Goal: Information Seeking & Learning: Learn about a topic

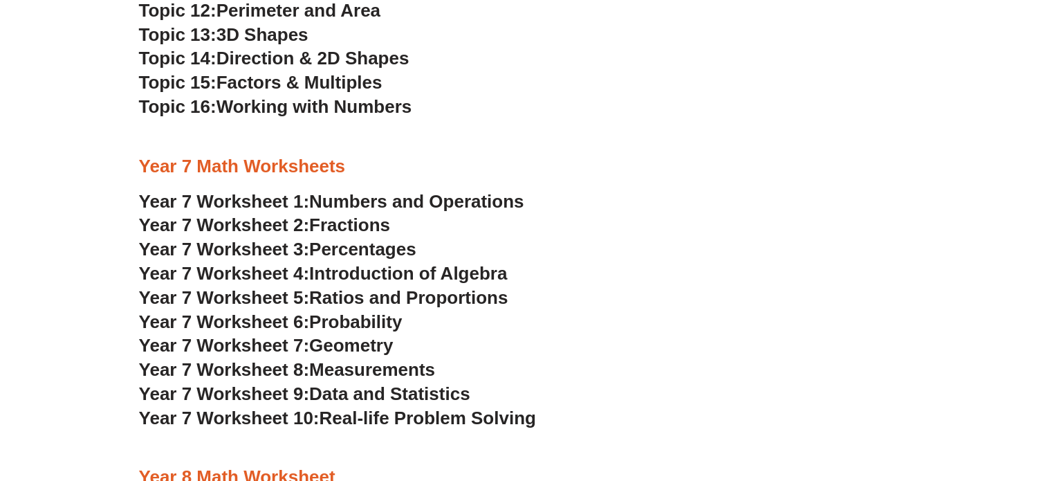
scroll to position [3317, 0]
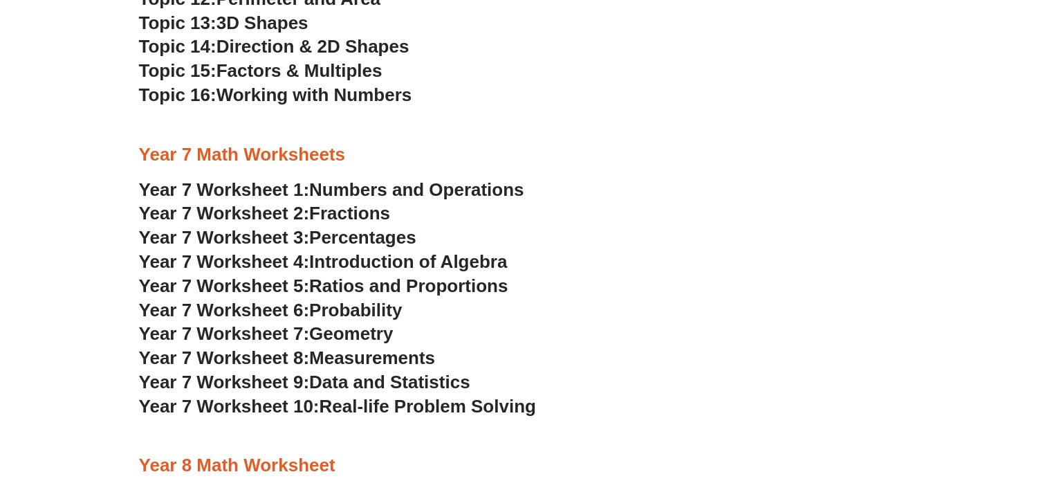
click at [434, 412] on span "Real-life Problem Solving" at bounding box center [427, 406] width 216 height 21
click at [381, 287] on span "Ratios and Proportions" at bounding box center [408, 285] width 199 height 21
click at [361, 206] on span "Fractions" at bounding box center [349, 213] width 81 height 21
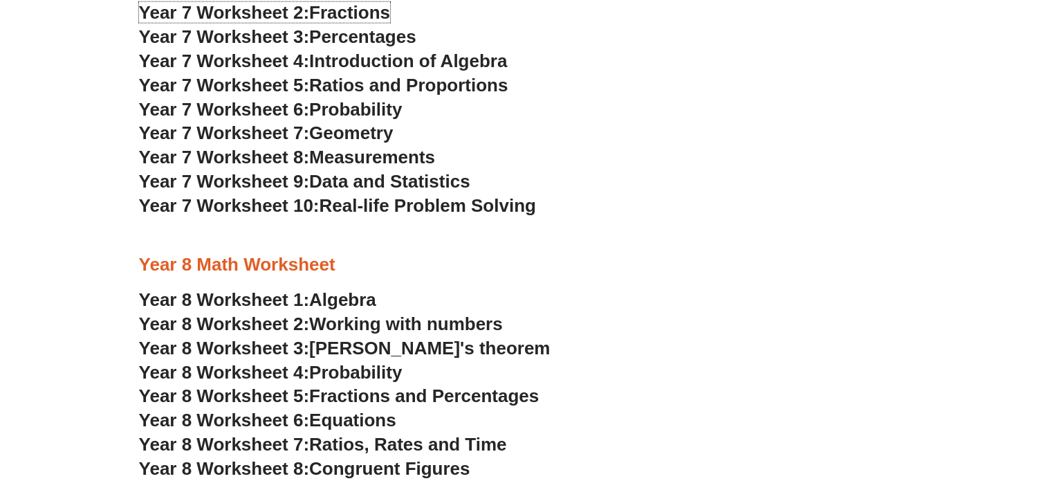
scroll to position [3525, 0]
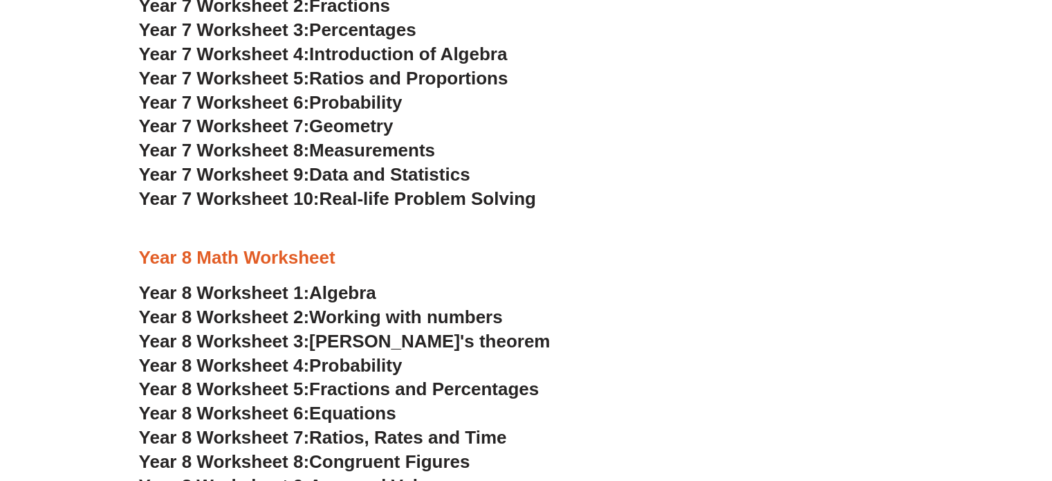
click at [374, 127] on span "Geometry" at bounding box center [351, 126] width 84 height 21
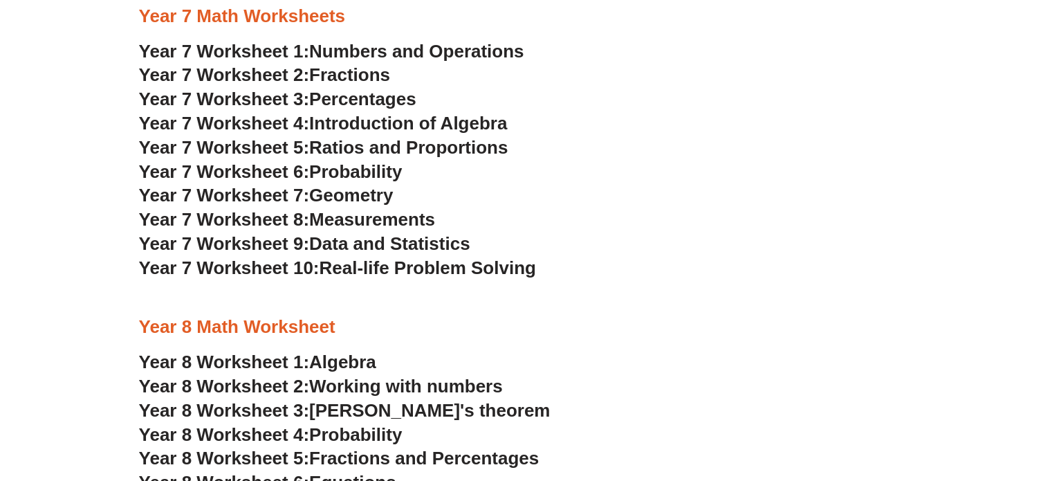
click at [367, 176] on span "Probability" at bounding box center [355, 171] width 93 height 21
click at [390, 250] on span "Data and Statistics" at bounding box center [389, 243] width 161 height 21
click at [373, 222] on span "Measurements" at bounding box center [372, 219] width 126 height 21
click at [412, 246] on span "Data and Statistics" at bounding box center [389, 243] width 161 height 21
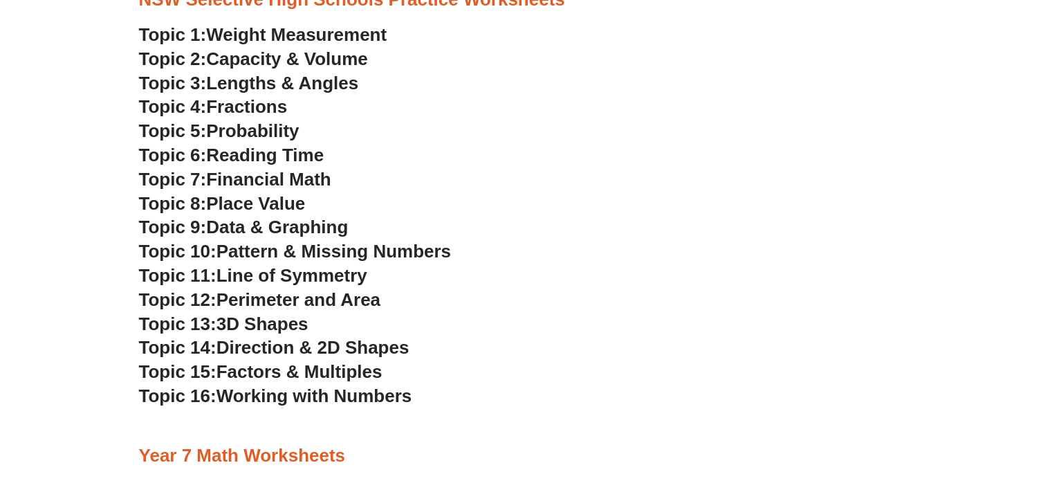
scroll to position [3041, 0]
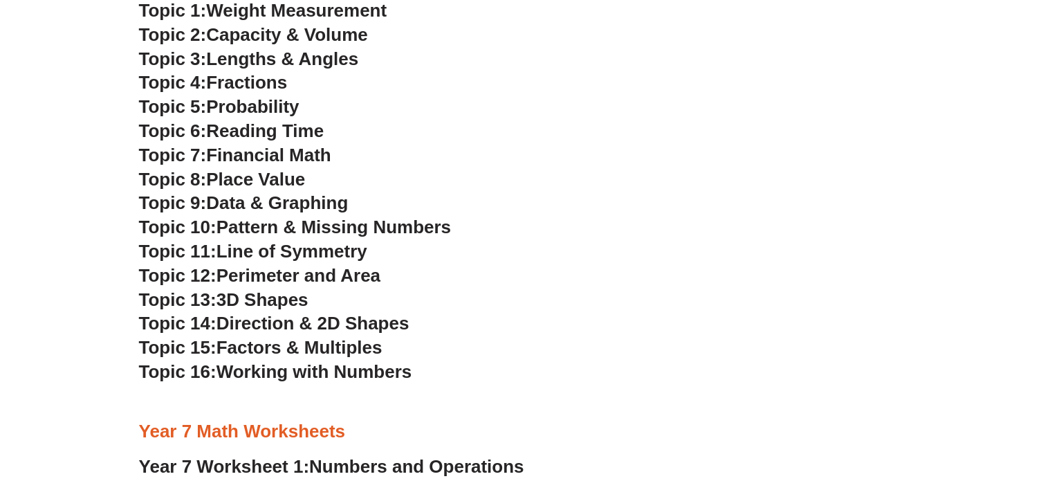
click at [263, 295] on span "3D Shapes" at bounding box center [262, 299] width 92 height 21
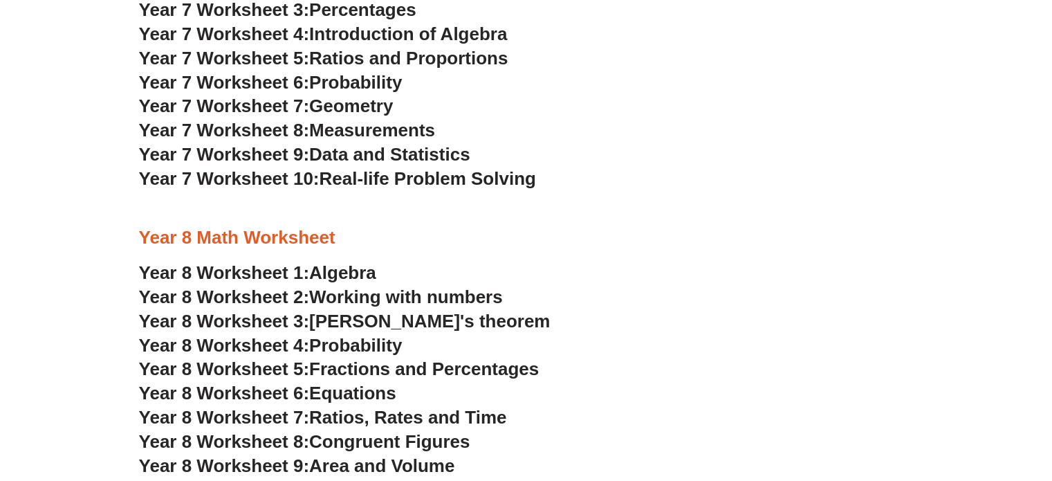
scroll to position [3525, 0]
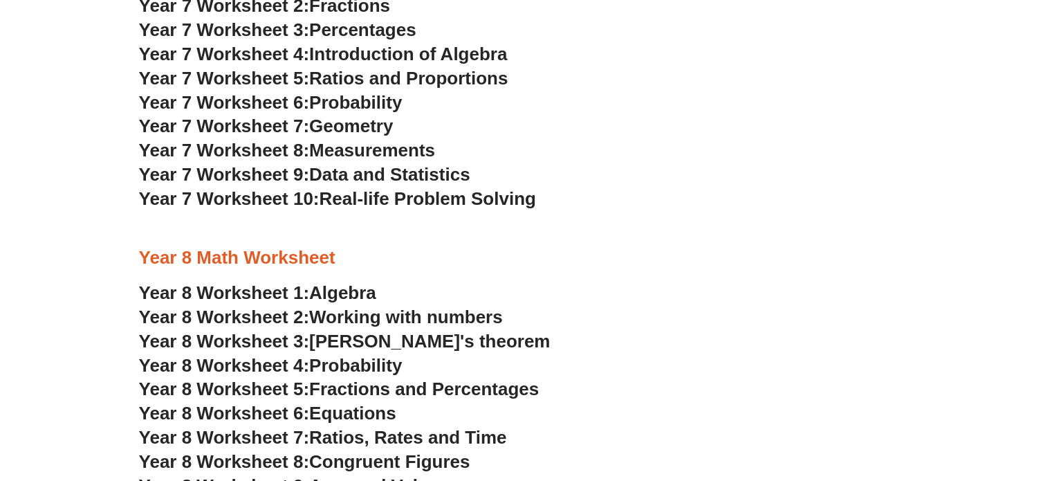
click at [402, 54] on span "Introduction of Algebra" at bounding box center [408, 54] width 198 height 21
